Goal: Information Seeking & Learning: Learn about a topic

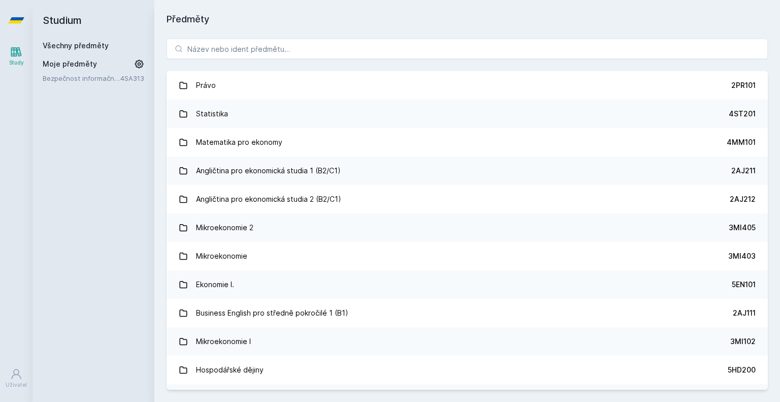
click at [323, 59] on div "Právo 2PR101 Statistika 4ST201 Matematika pro ekonomy 4MM101 Angličtina pro eko…" at bounding box center [467, 213] width 626 height 375
click at [332, 42] on input "search" at bounding box center [467, 49] width 601 height 20
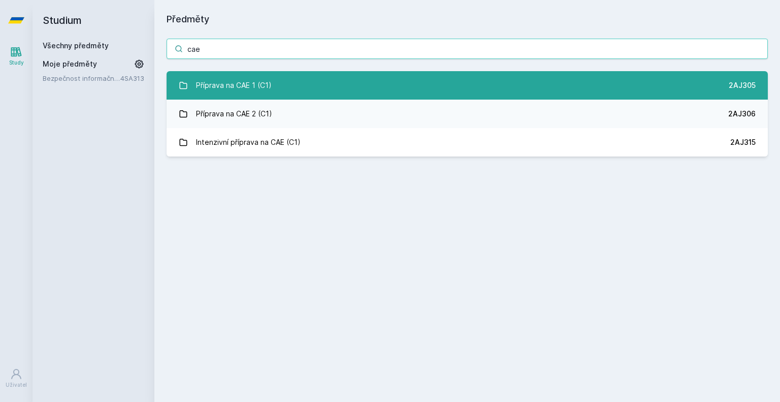
type input "cae"
click at [309, 83] on link "Příprava na CAE 1 (C1) 2AJ305" at bounding box center [467, 85] width 601 height 28
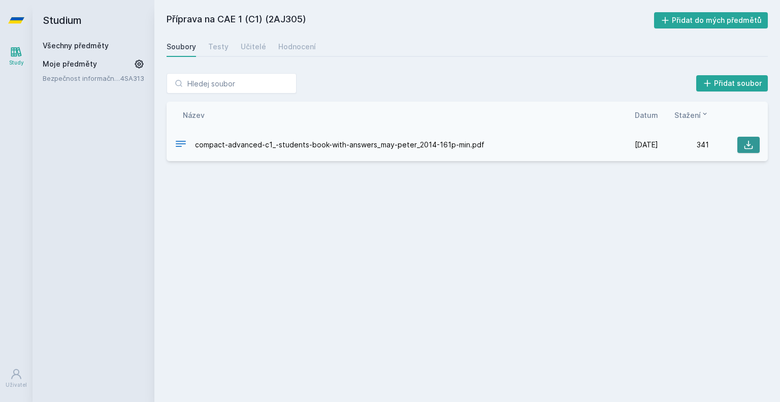
click at [754, 147] on button at bounding box center [749, 145] width 22 height 16
click at [298, 41] on link "Hodnocení" at bounding box center [297, 47] width 38 height 20
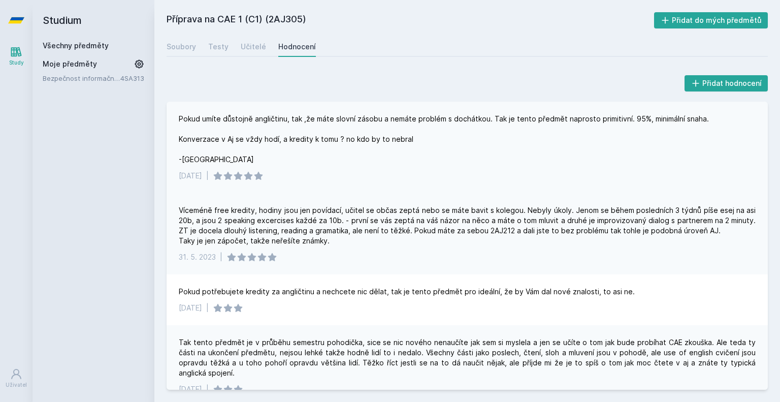
click at [263, 146] on div "Pokud umíte důstojně angličtinu, tak ,že máte slovní zásobu a nemáte problém s …" at bounding box center [444, 139] width 530 height 51
